Goal: Task Accomplishment & Management: Use online tool/utility

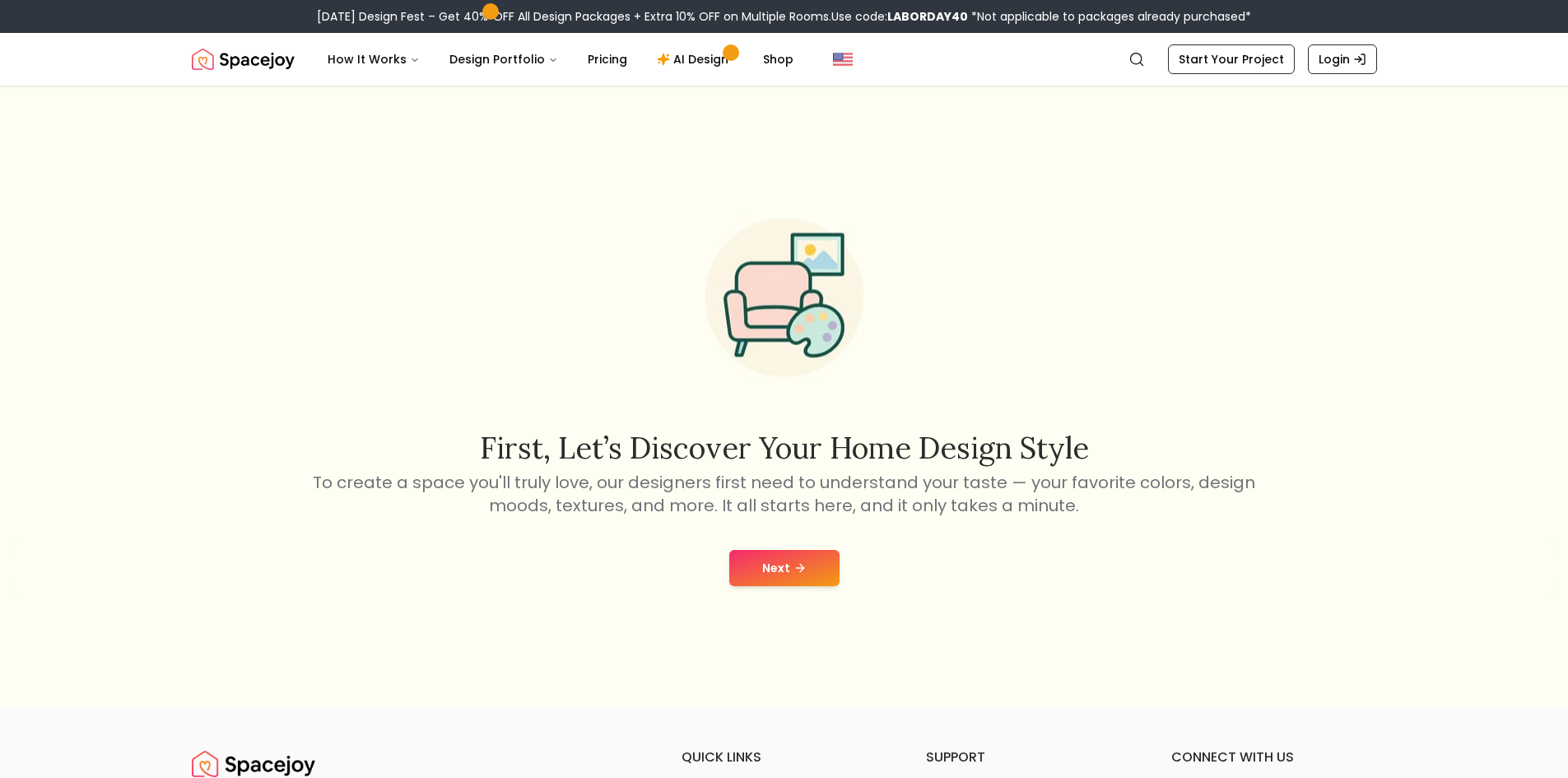
click at [810, 551] on button "Next" at bounding box center [784, 568] width 110 height 36
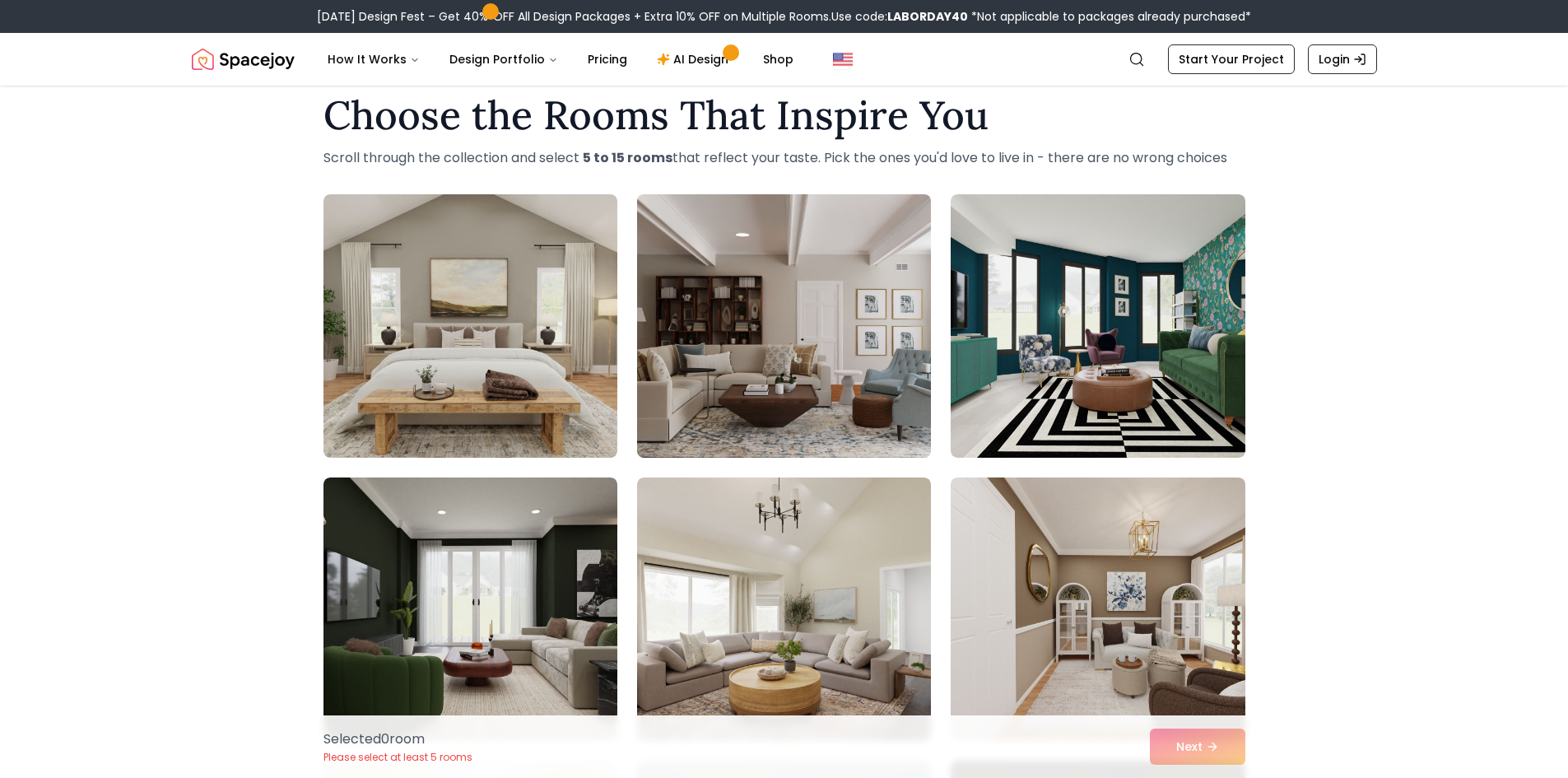
scroll to position [83, 0]
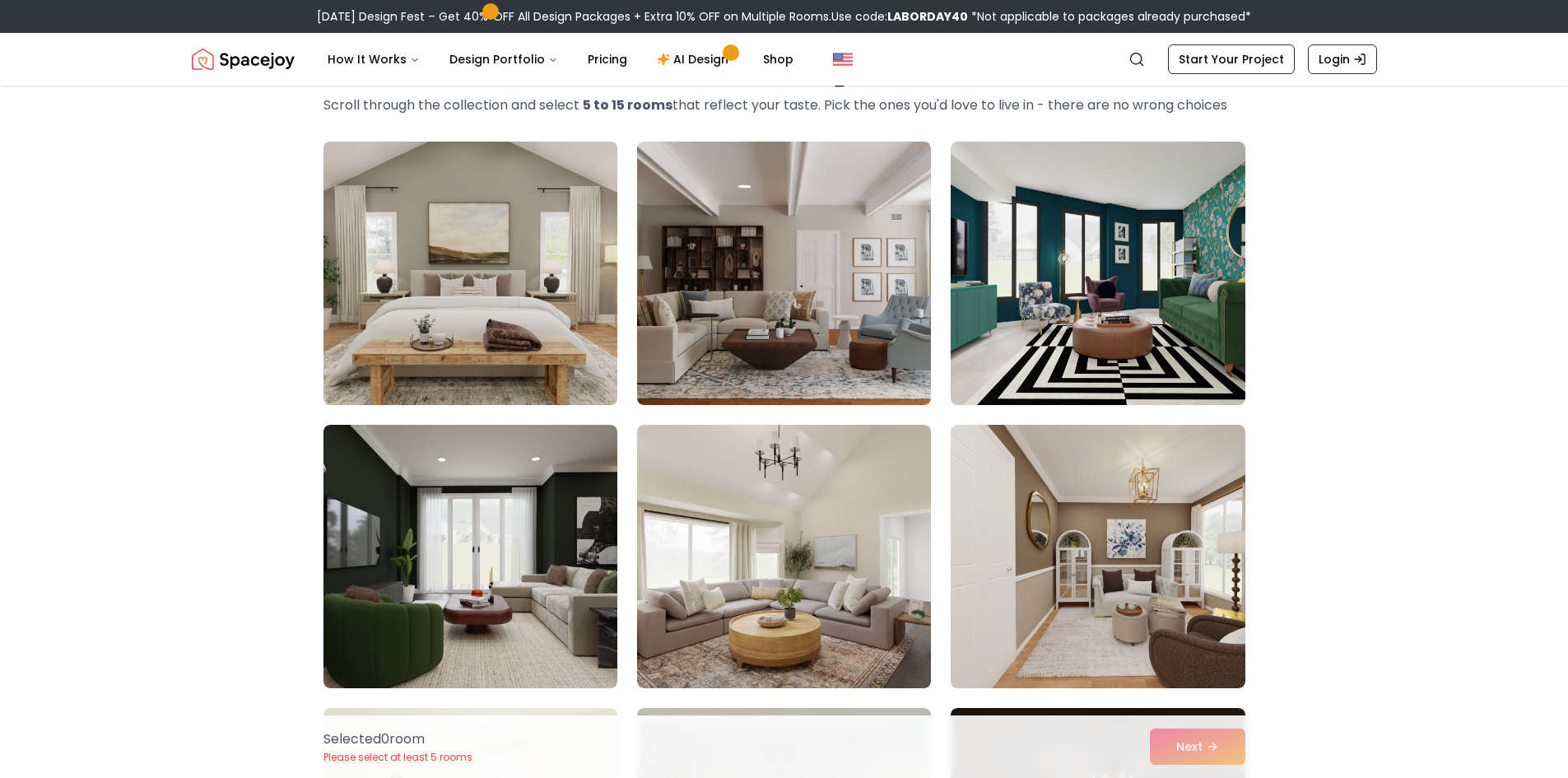
click at [557, 332] on img at bounding box center [471, 273] width 309 height 276
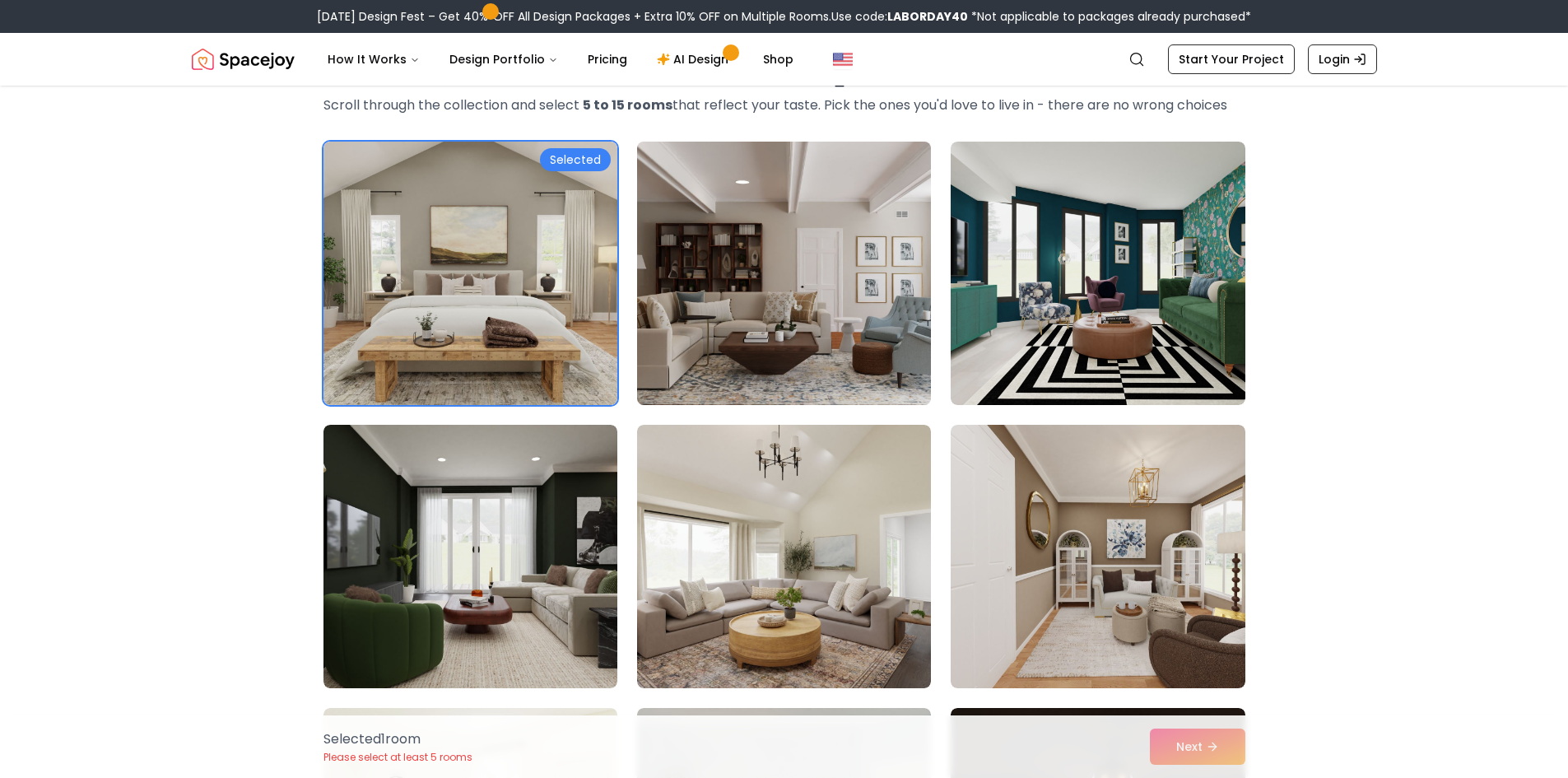
click at [750, 332] on img at bounding box center [784, 273] width 309 height 276
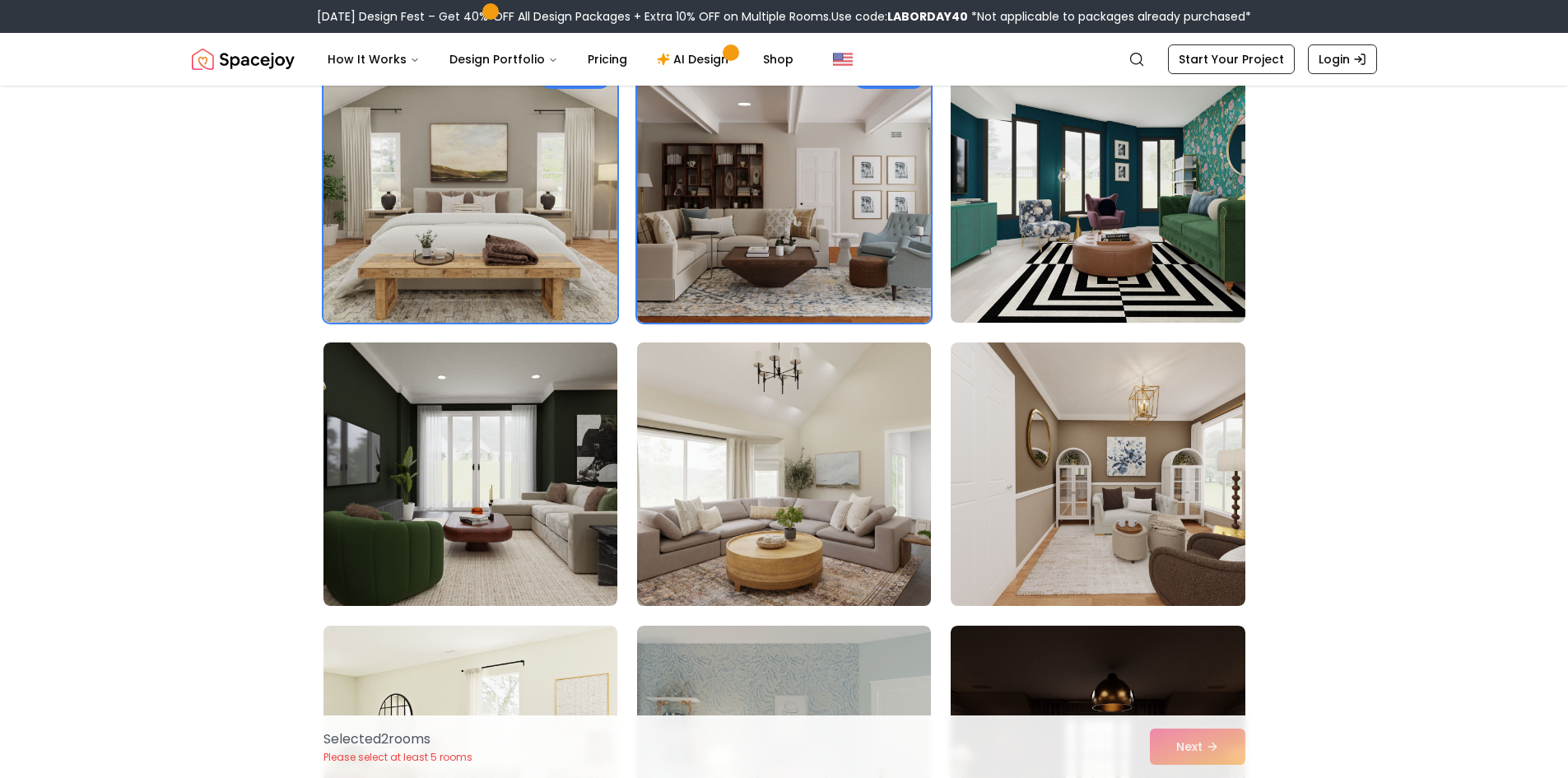
click at [738, 433] on img at bounding box center [784, 473] width 309 height 276
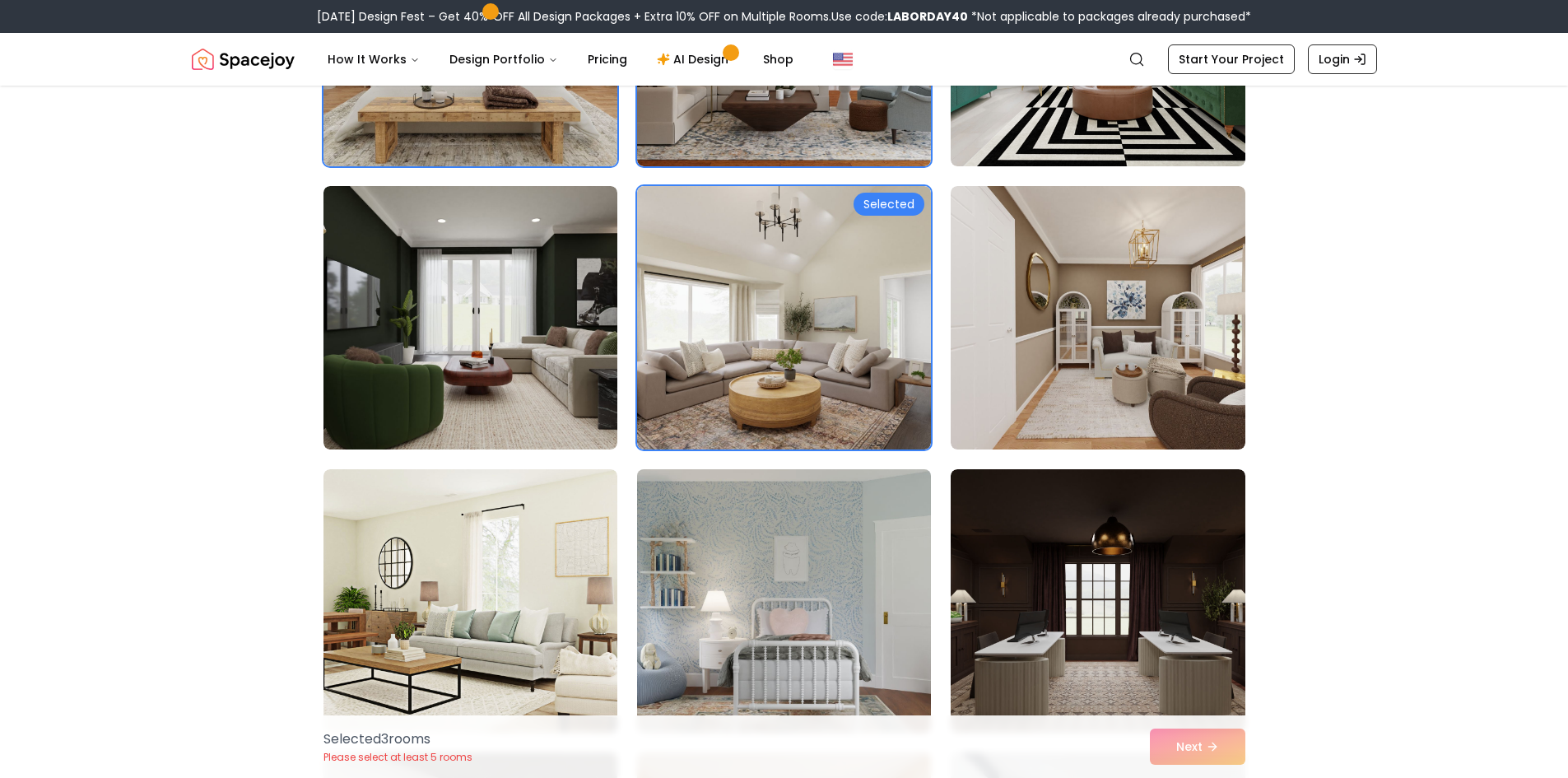
scroll to position [494, 0]
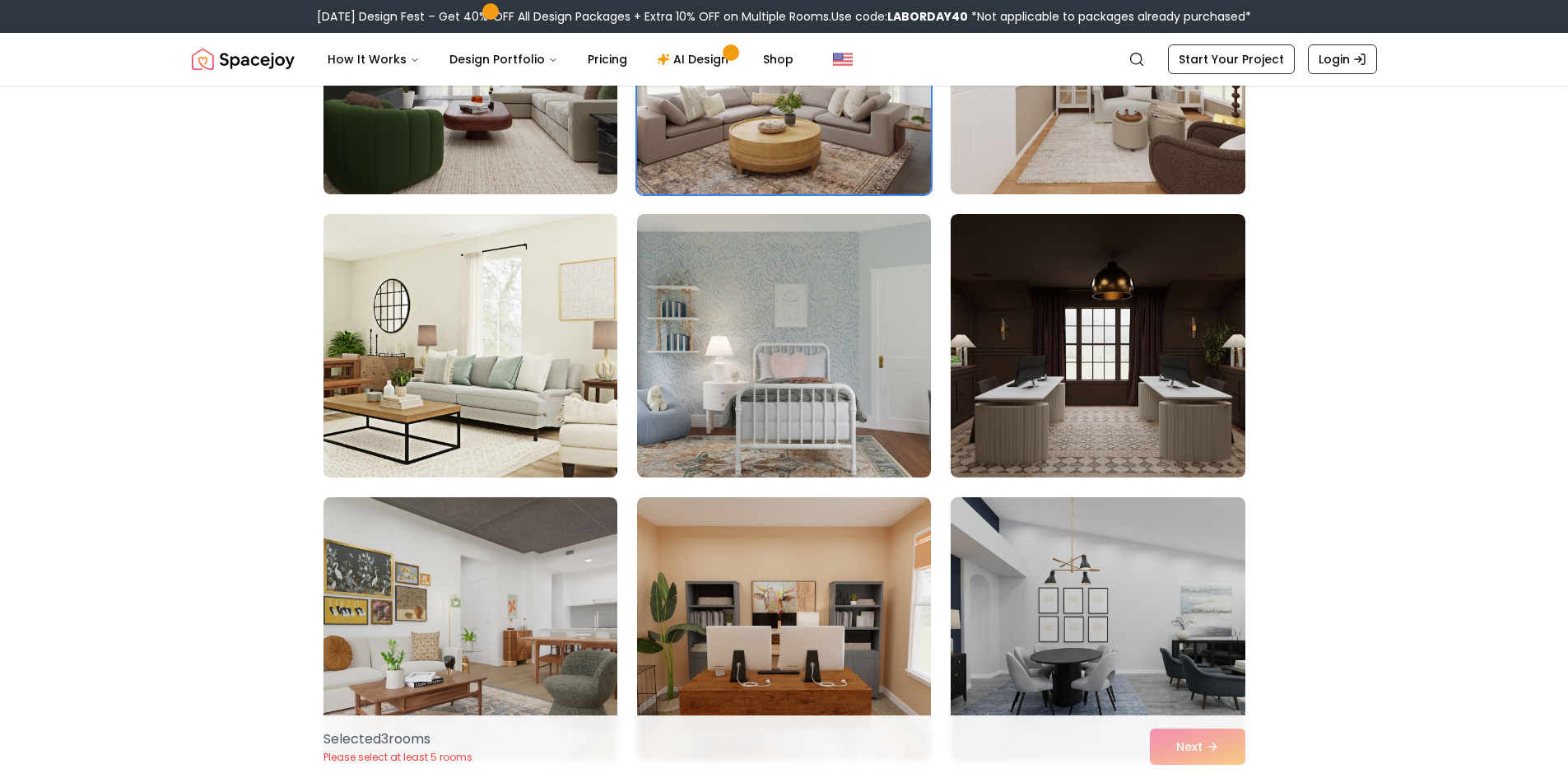
click at [433, 401] on img at bounding box center [471, 345] width 309 height 276
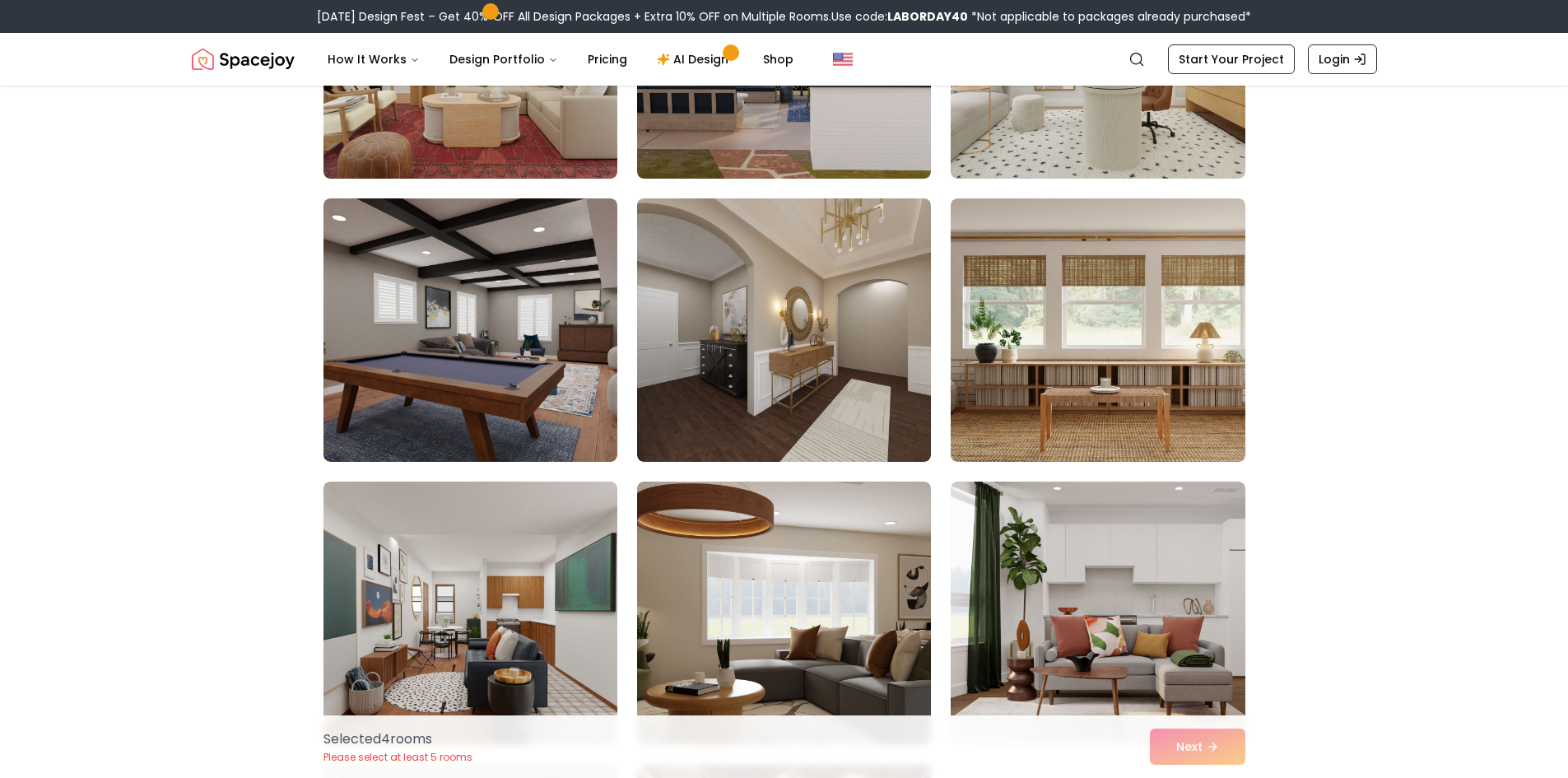
scroll to position [4034, 0]
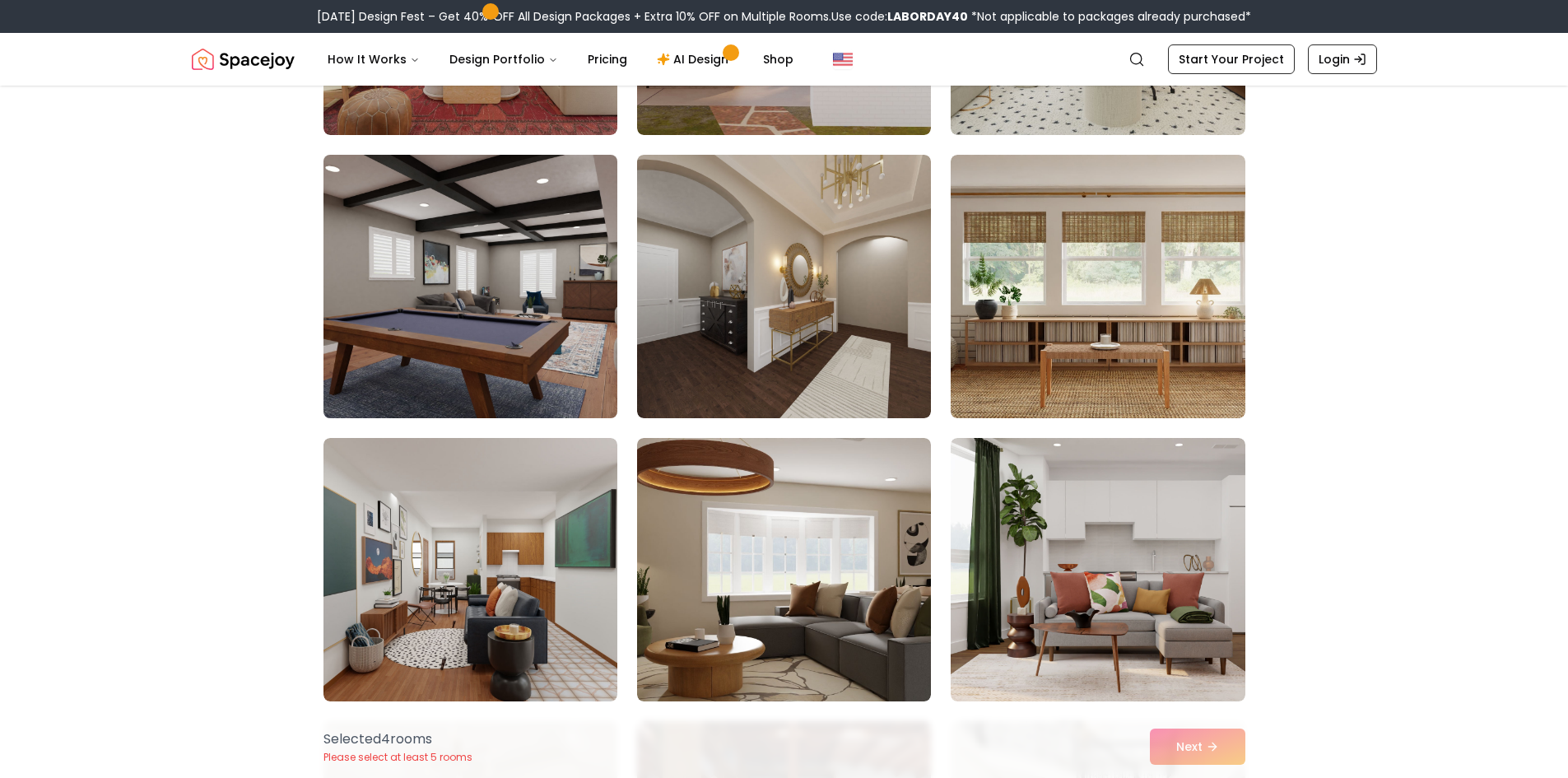
click at [574, 288] on img at bounding box center [471, 286] width 309 height 276
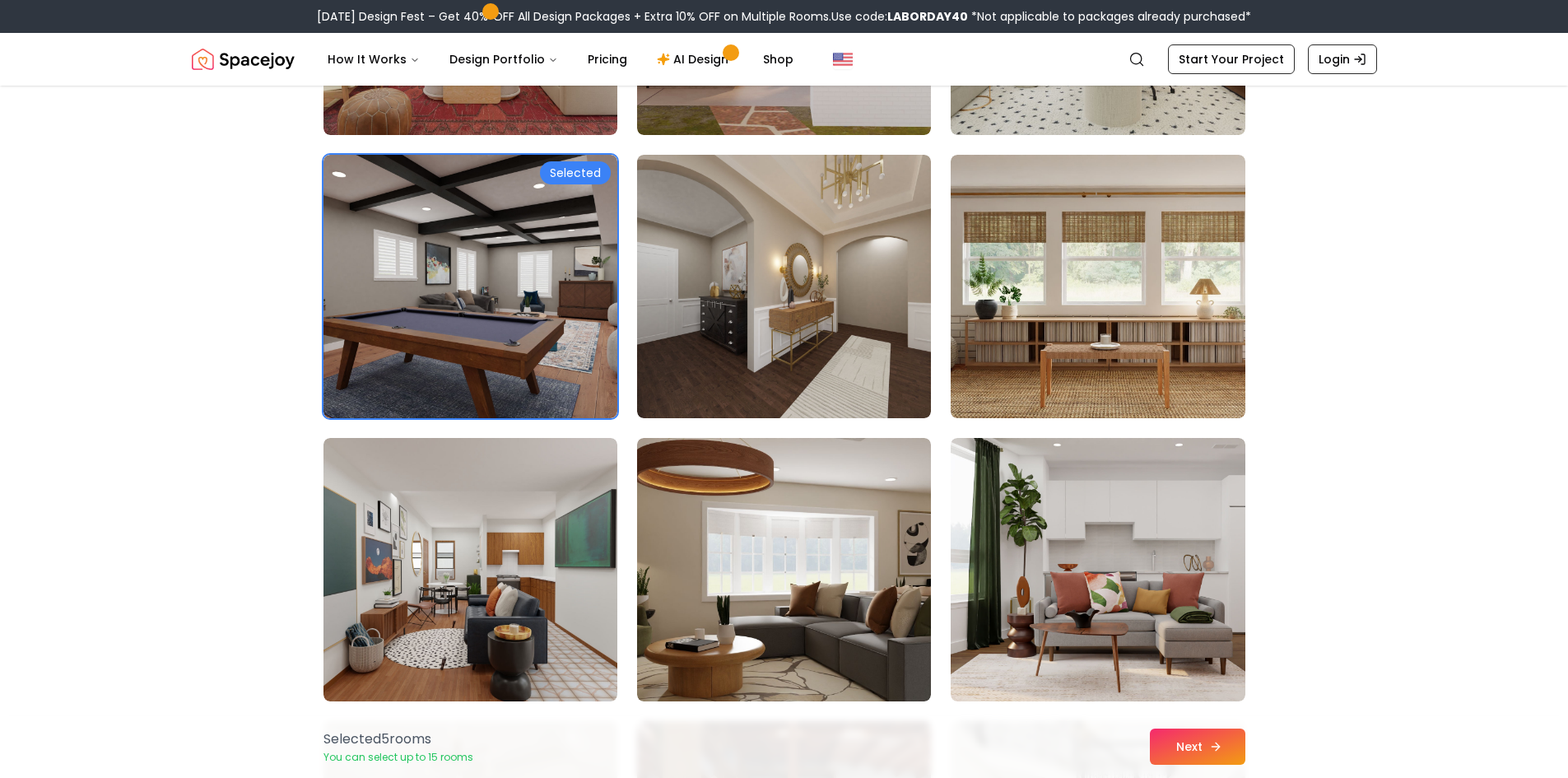
click at [1235, 745] on button "Next" at bounding box center [1198, 746] width 96 height 36
